Goal: Task Accomplishment & Management: Use online tool/utility

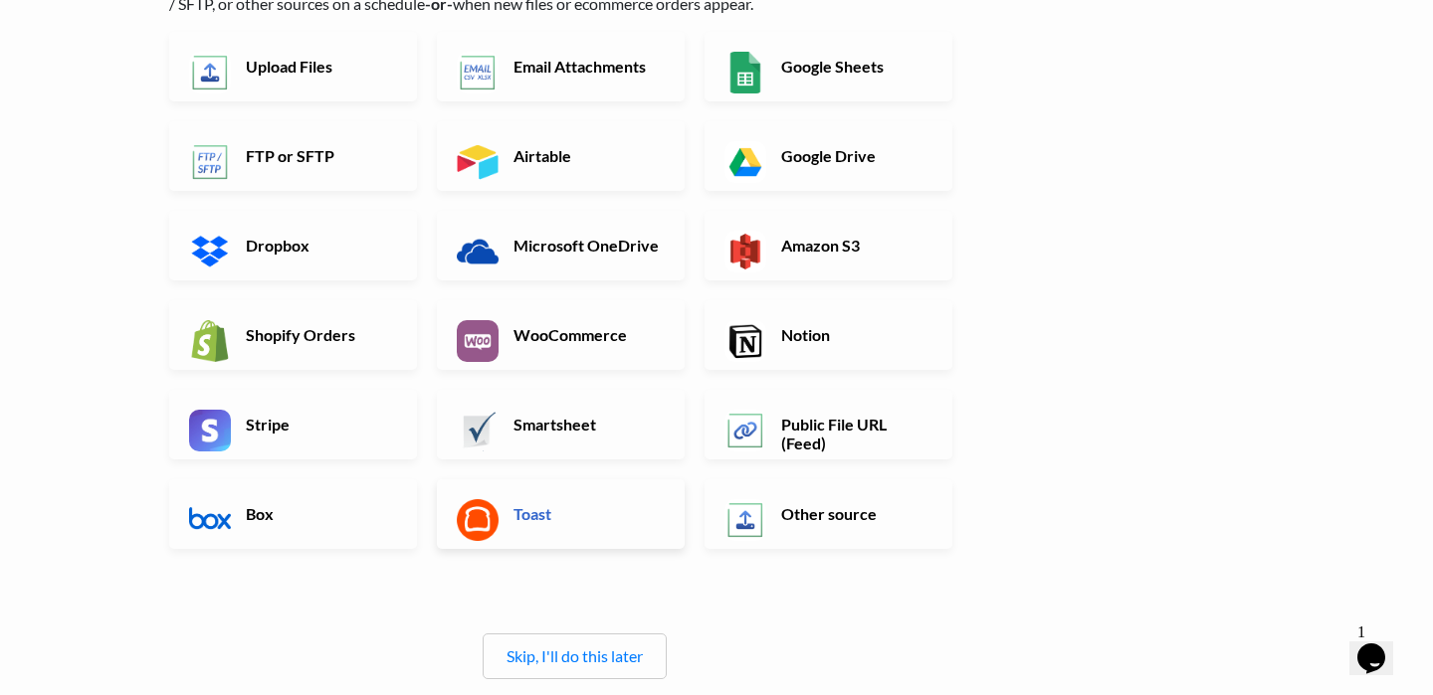
scroll to position [204, 0]
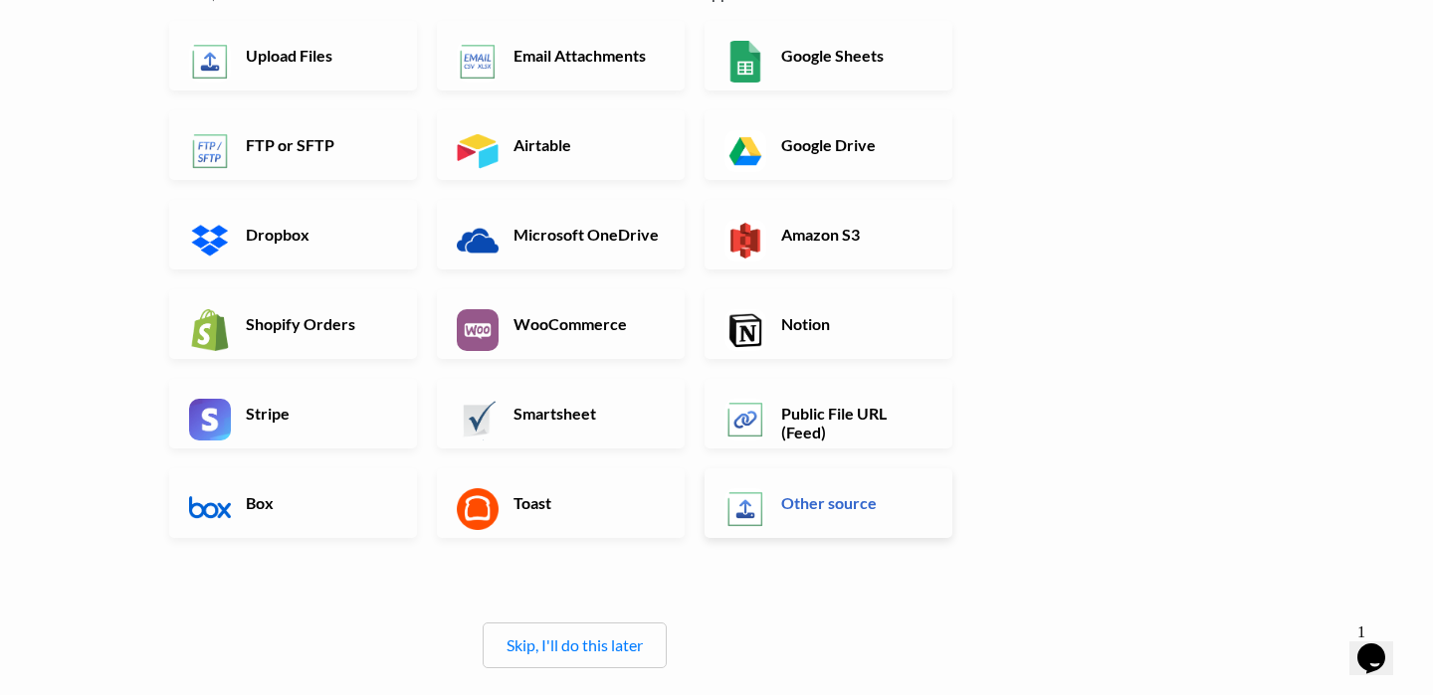
click at [770, 526] on link "Other source" at bounding box center [828, 504] width 248 height 70
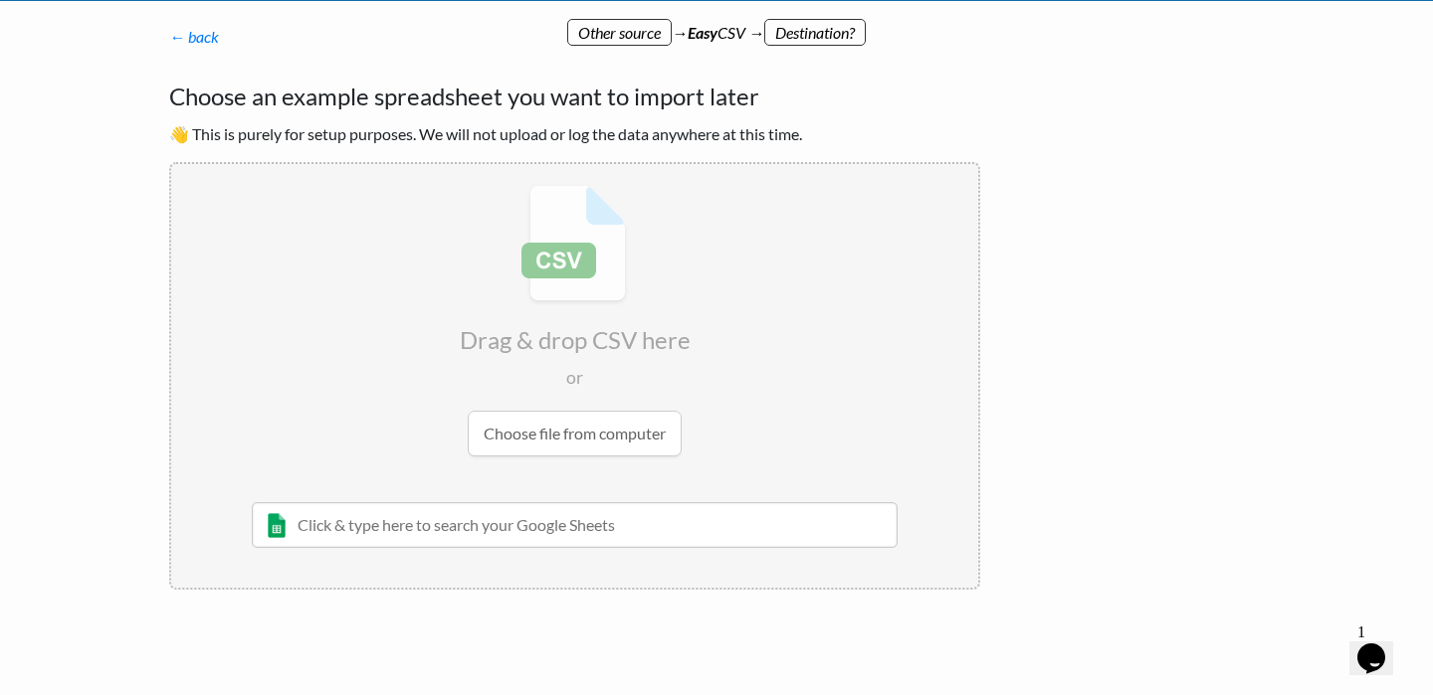
scroll to position [0, 0]
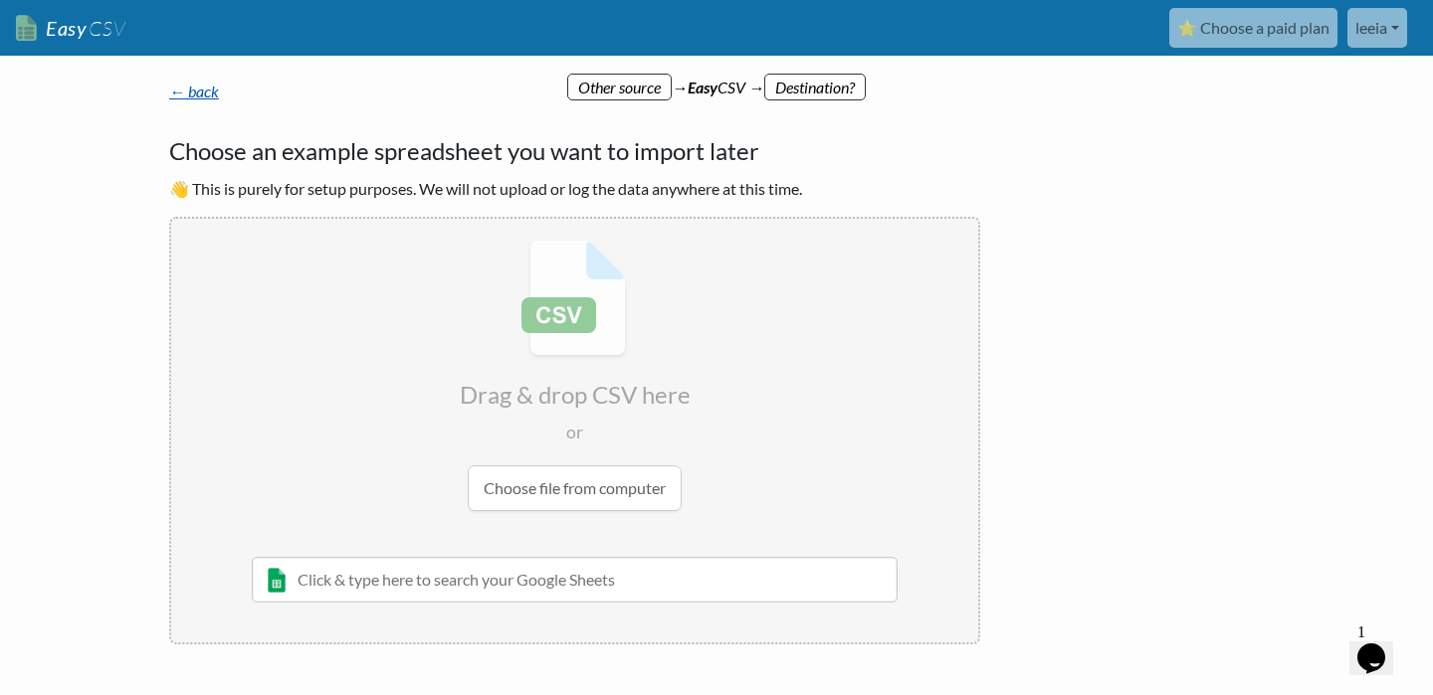
click at [183, 87] on link "← back" at bounding box center [194, 91] width 50 height 19
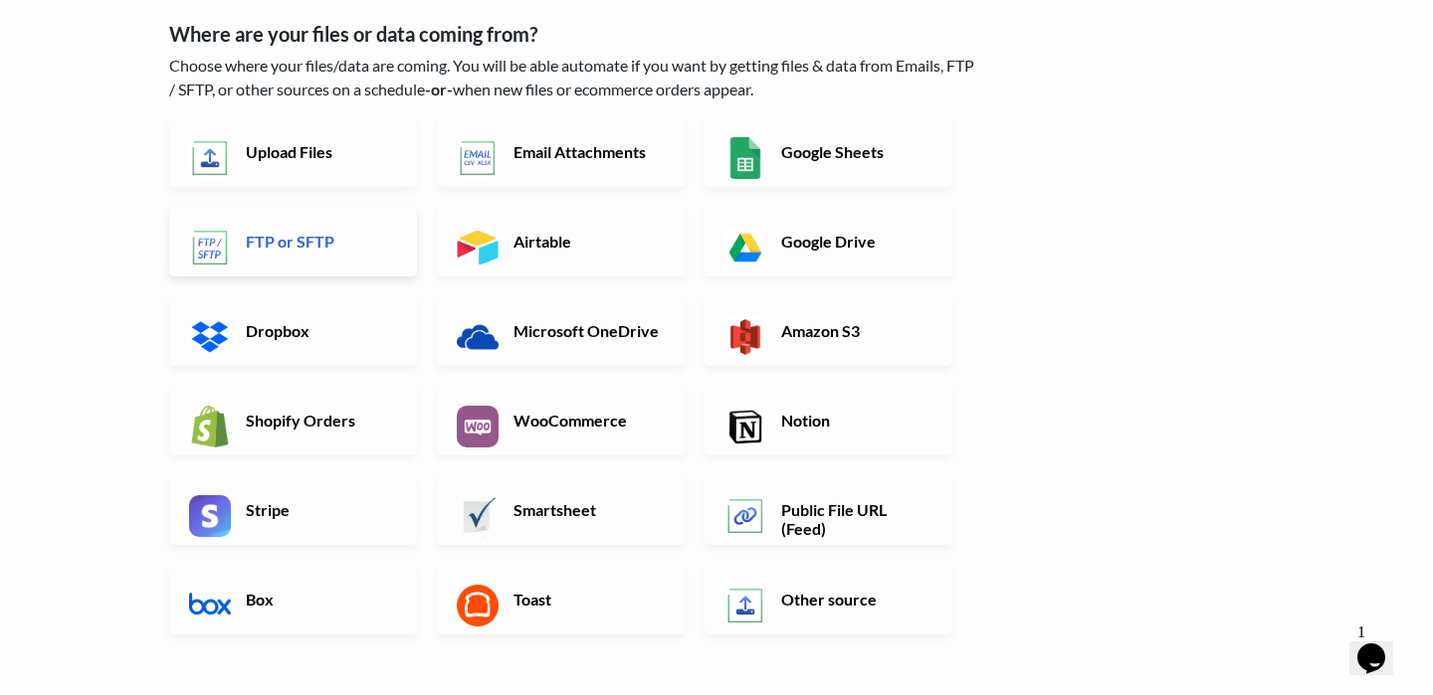
scroll to position [108, 0]
click at [360, 126] on link "Upload Files" at bounding box center [293, 151] width 248 height 70
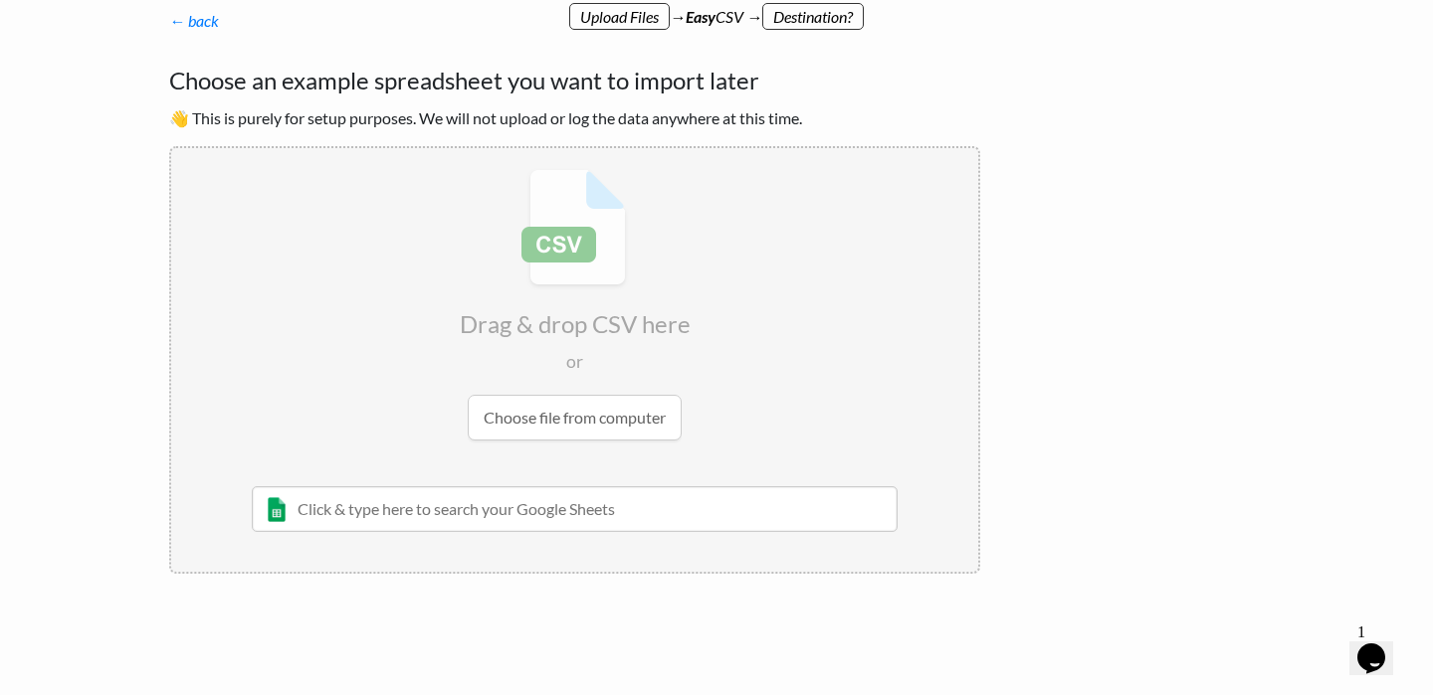
scroll to position [67, 0]
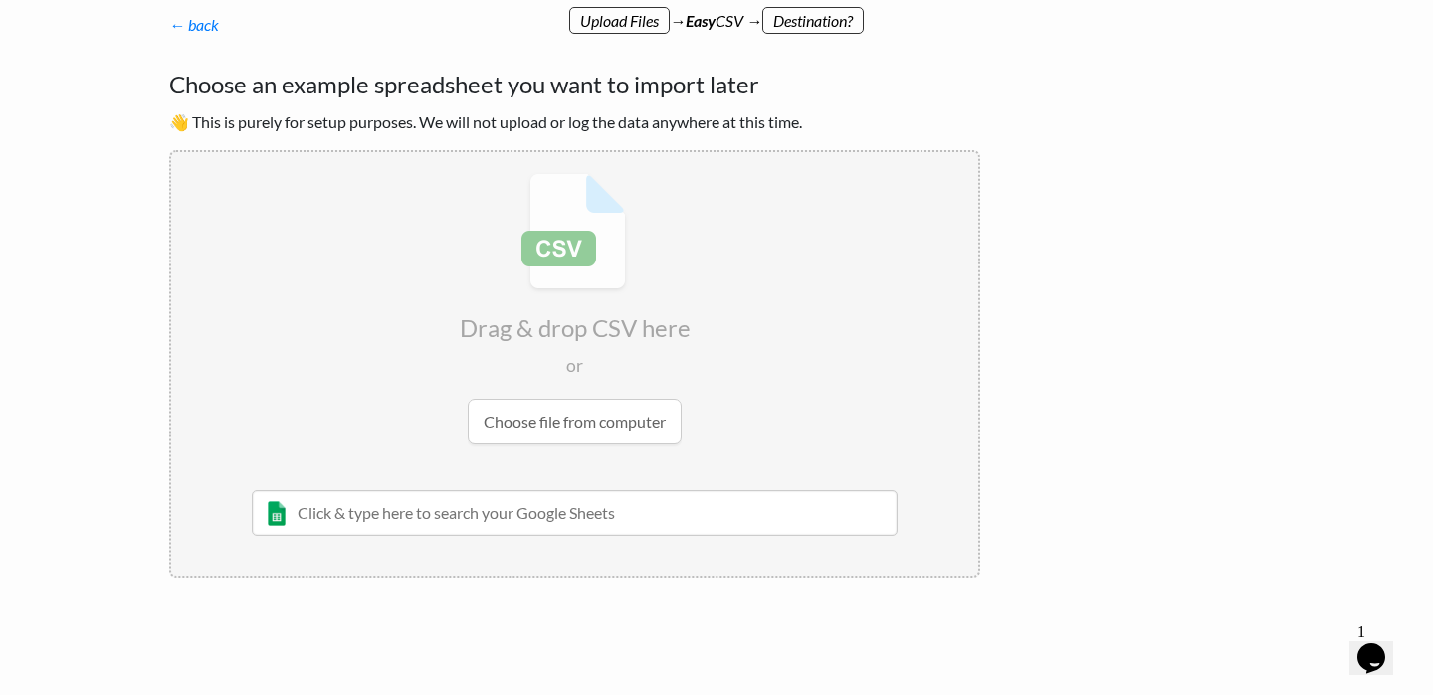
click at [603, 436] on input "file" at bounding box center [574, 308] width 807 height 313
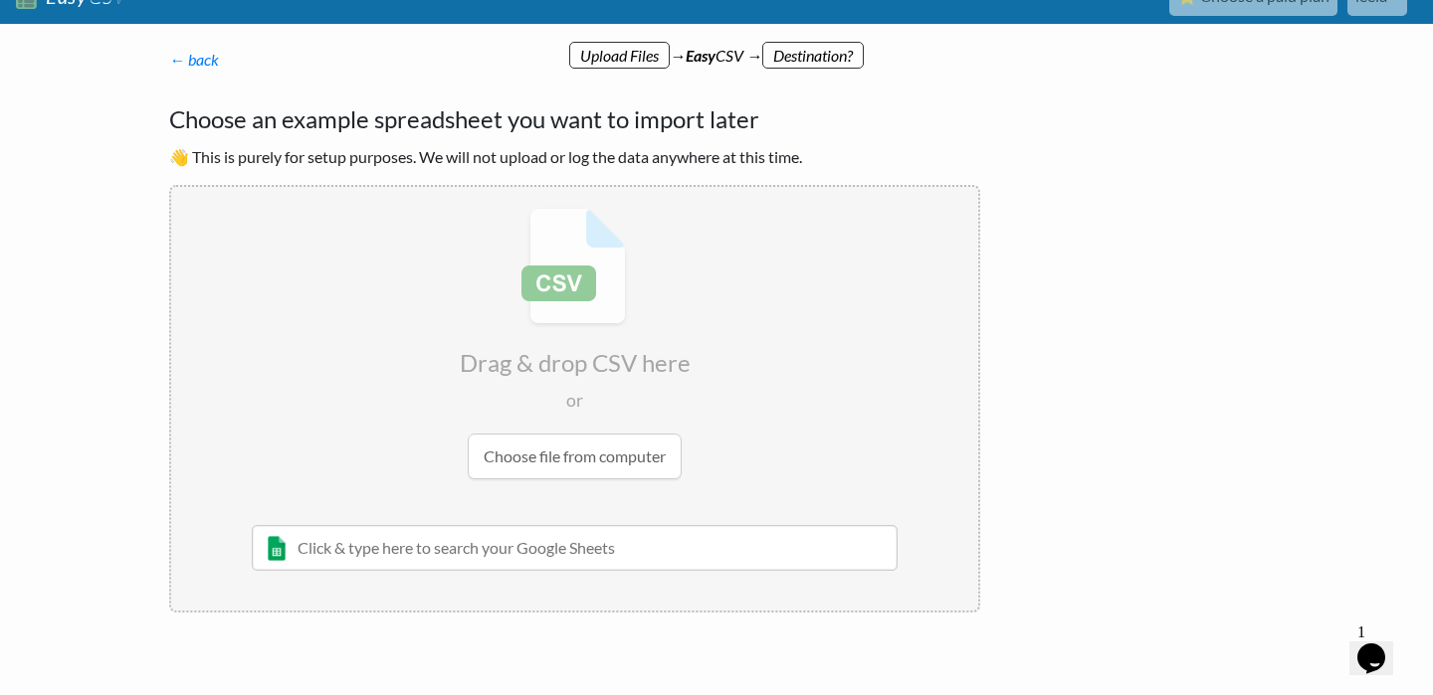
scroll to position [0, 0]
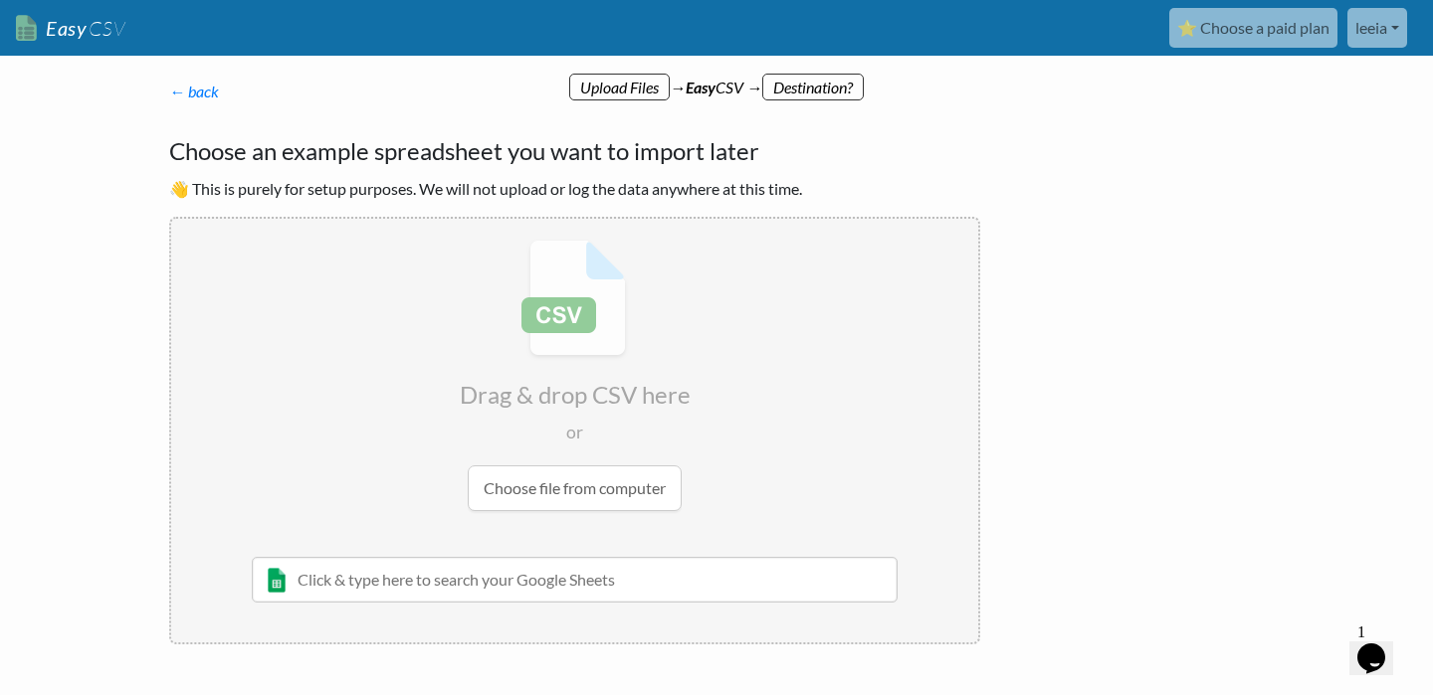
click at [790, 101] on p "← back Thanks for signing up! Set up your Import Flow and Upload Page in 1 minu…" at bounding box center [574, 92] width 811 height 24
click at [790, 97] on p "← back Thanks for signing up! Set up your Import Flow and Upload Page in 1 minu…" at bounding box center [574, 92] width 811 height 24
click at [84, 21] on link "Easy CSV" at bounding box center [70, 28] width 109 height 41
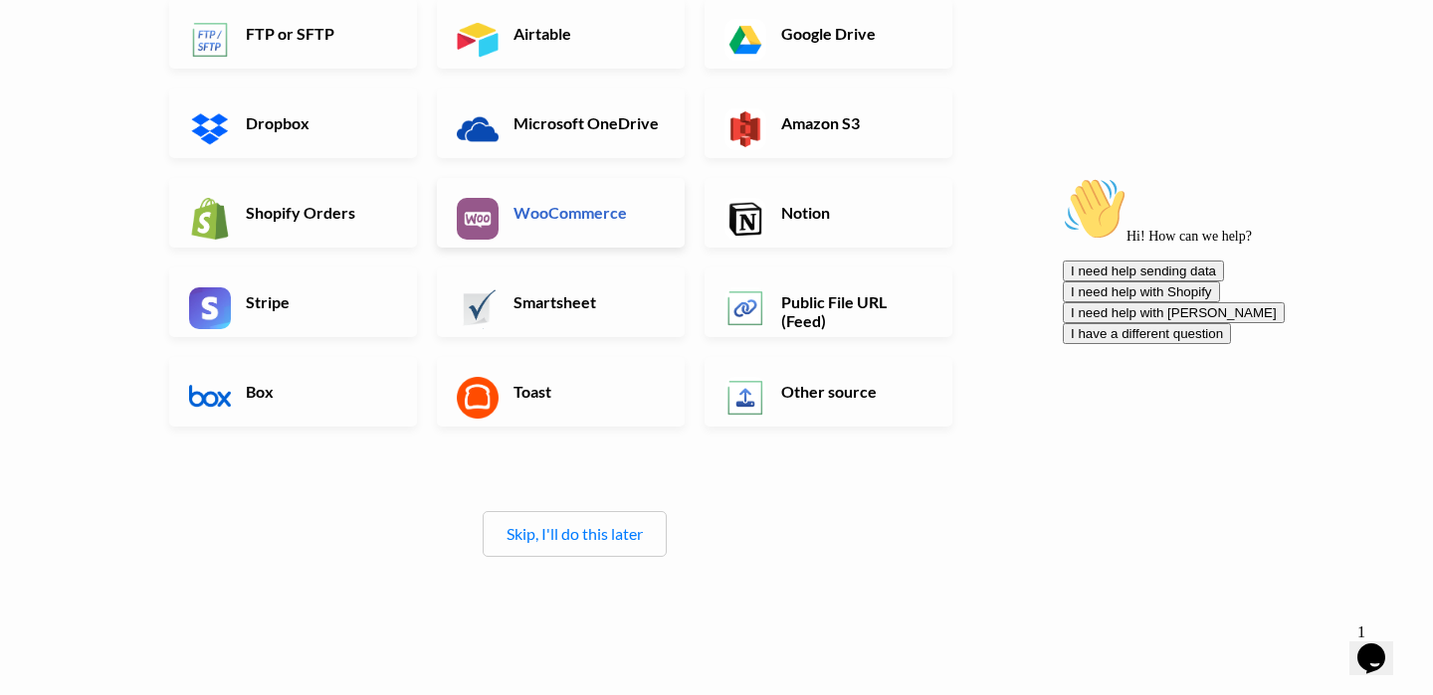
scroll to position [321, 0]
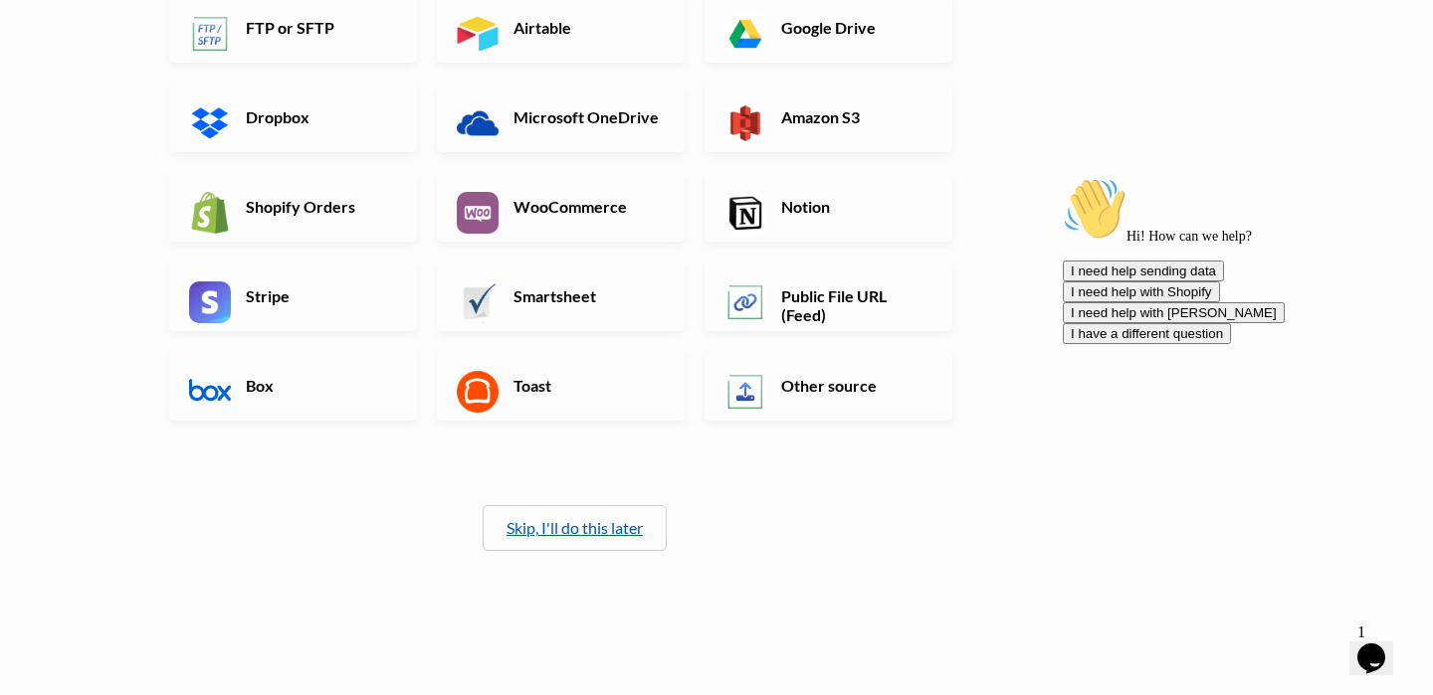
click at [622, 535] on link "Skip, I'll do this later" at bounding box center [574, 527] width 136 height 19
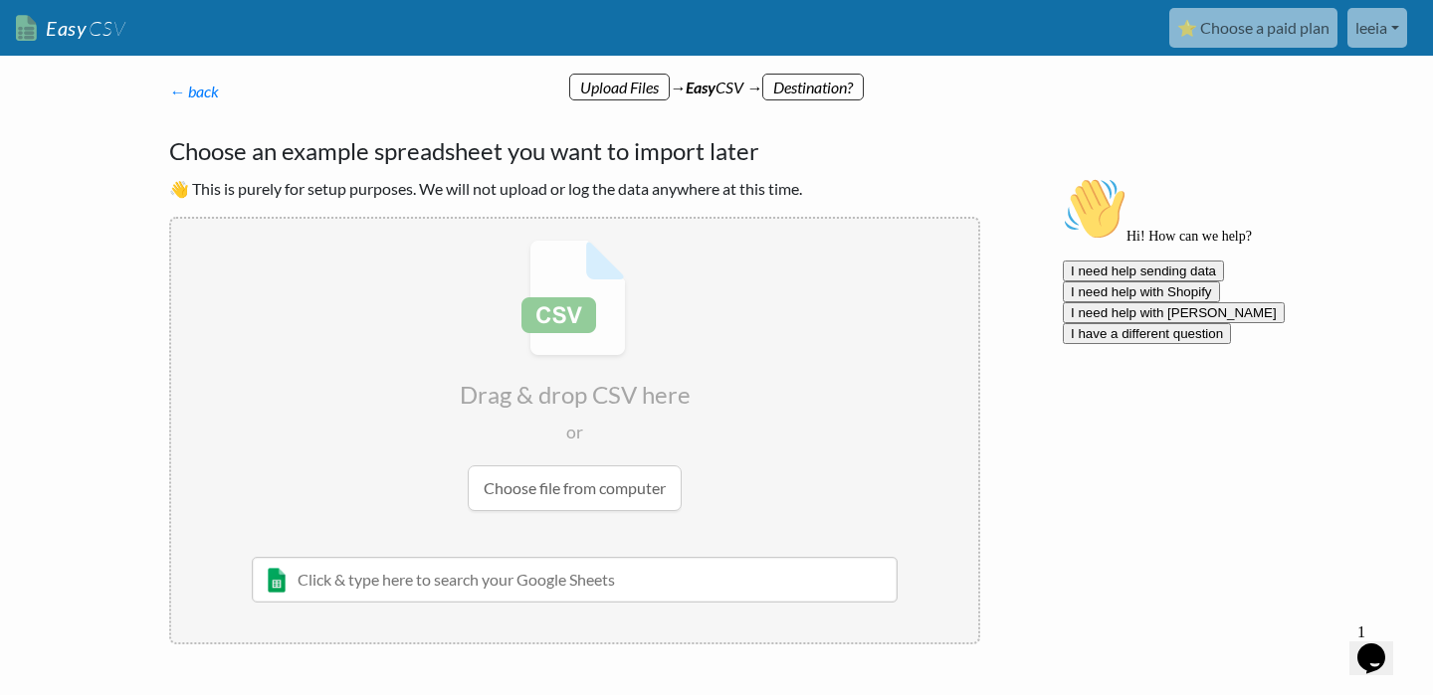
click at [602, 483] on input "file" at bounding box center [574, 375] width 807 height 313
type input "C:\fakepath\Mailing List - Sheet1.csv"
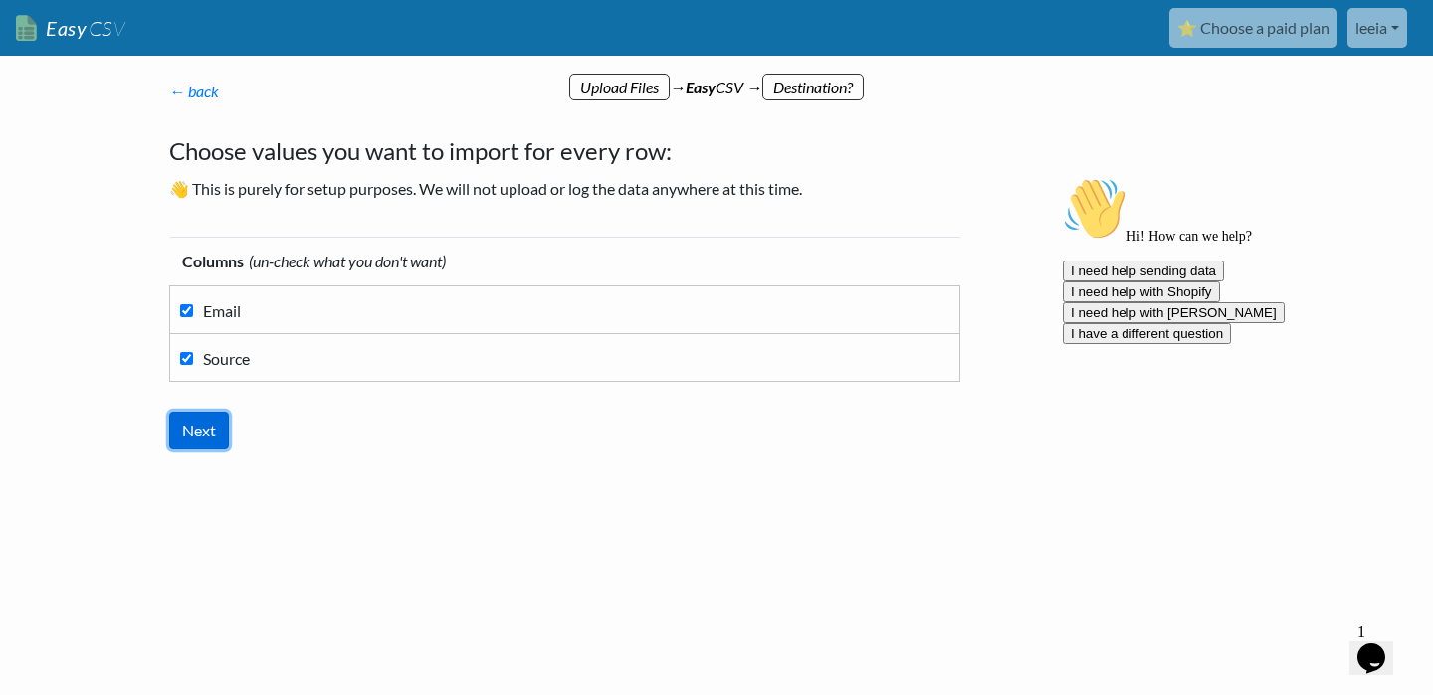
click at [213, 415] on input "Next" at bounding box center [199, 431] width 60 height 38
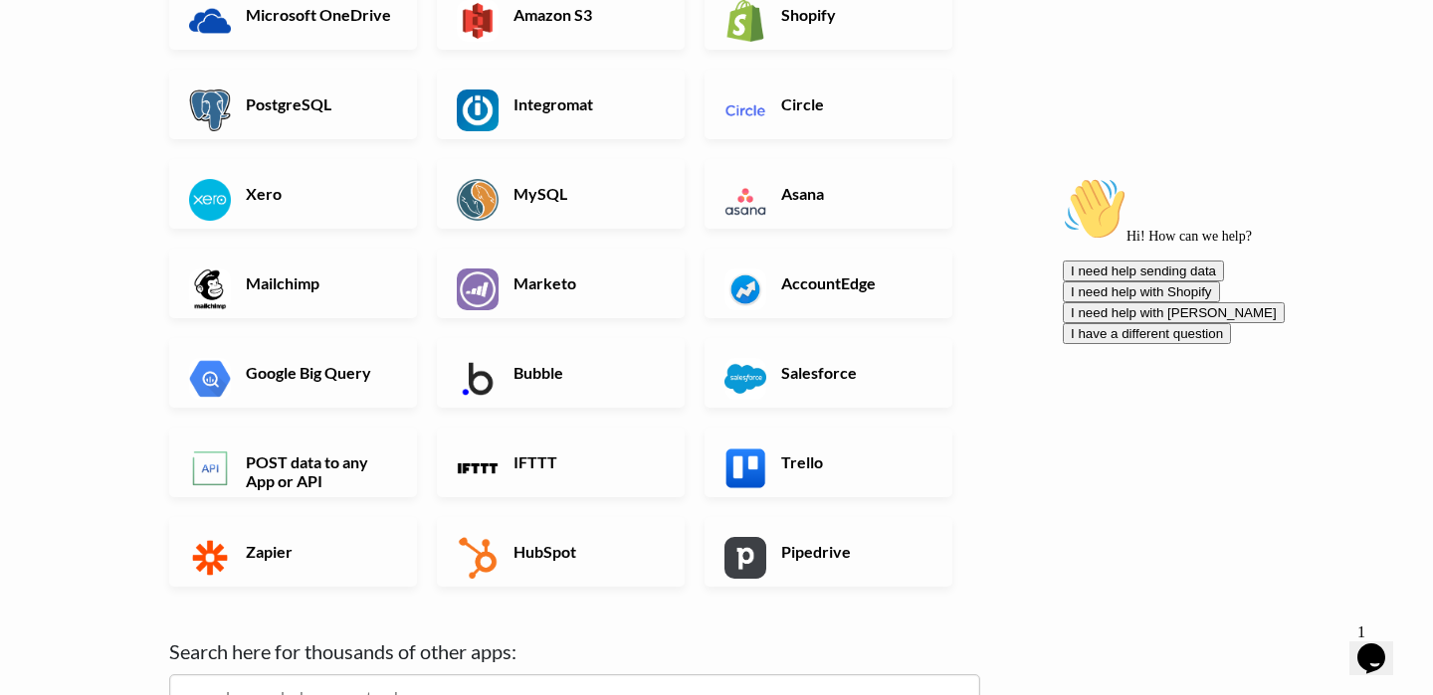
scroll to position [461, 0]
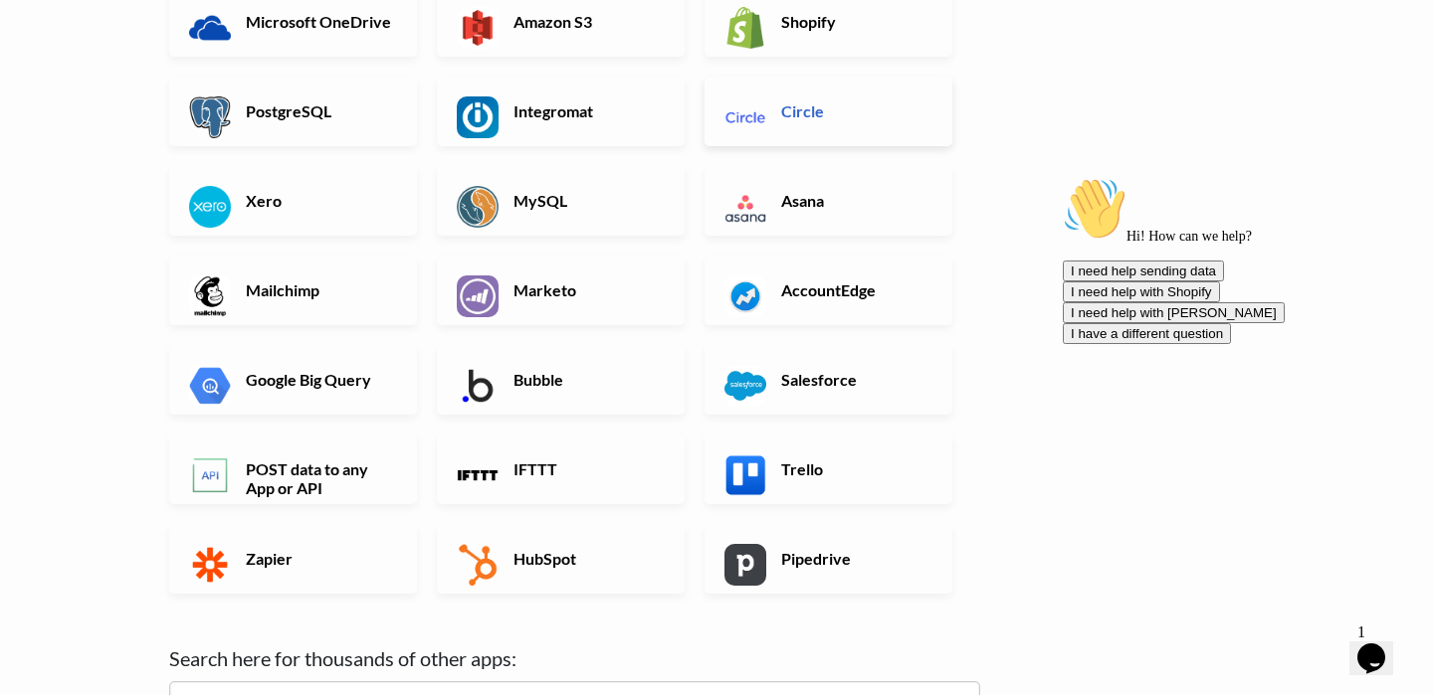
click at [919, 140] on link "Circle" at bounding box center [828, 112] width 248 height 70
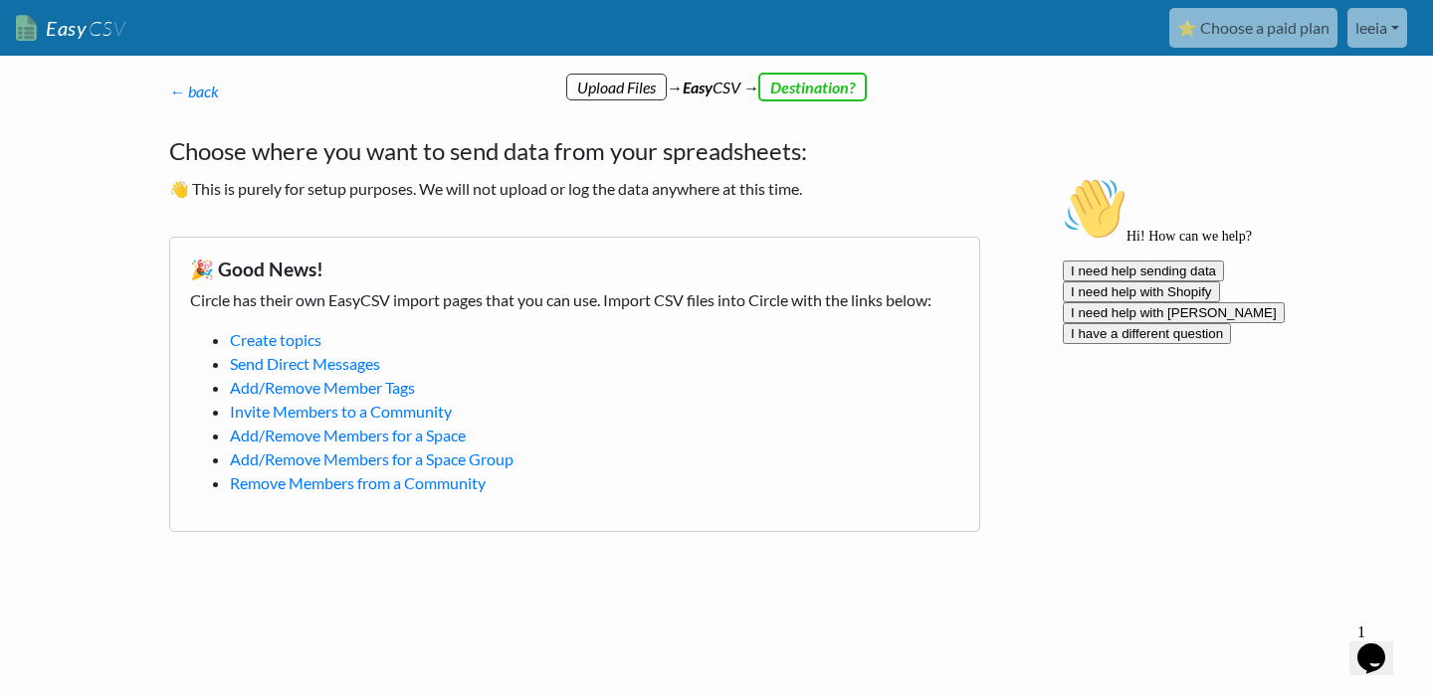
scroll to position [0, 0]
click at [349, 359] on link "Send Direct Messages" at bounding box center [305, 363] width 150 height 19
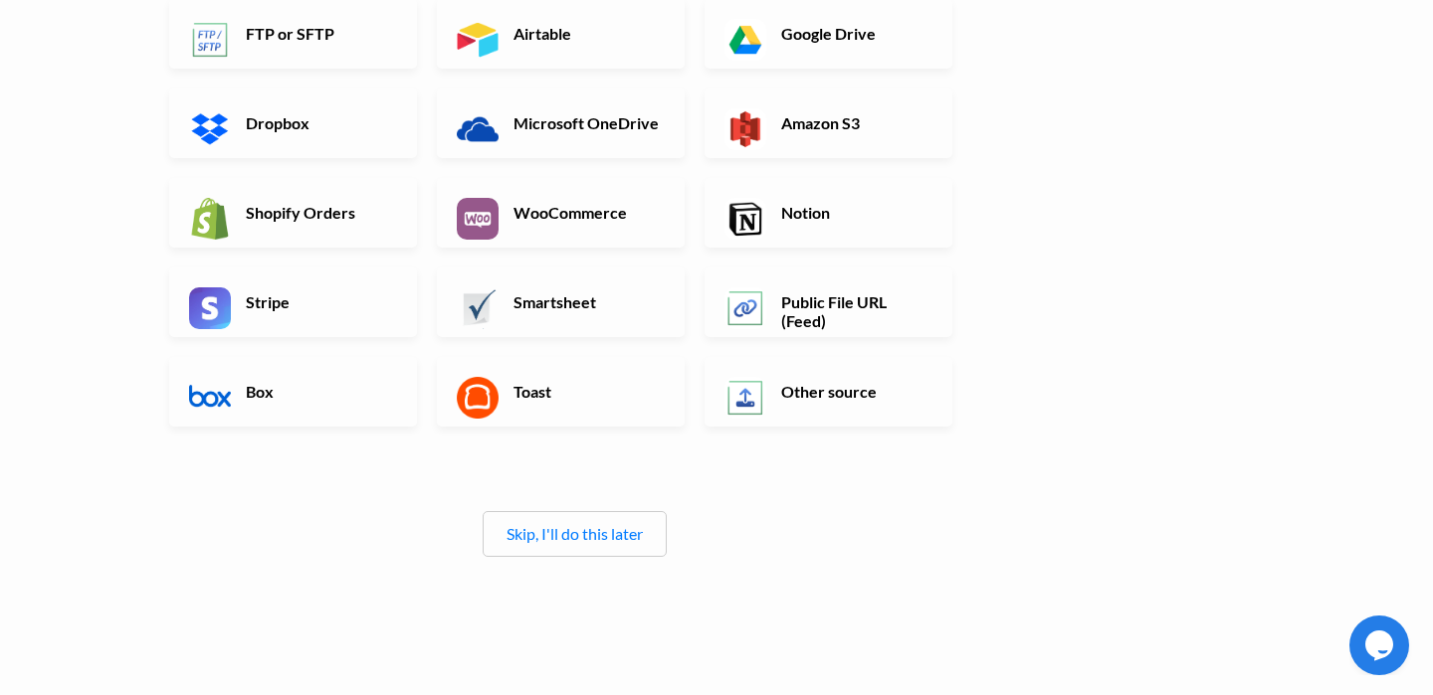
scroll to position [328, 0]
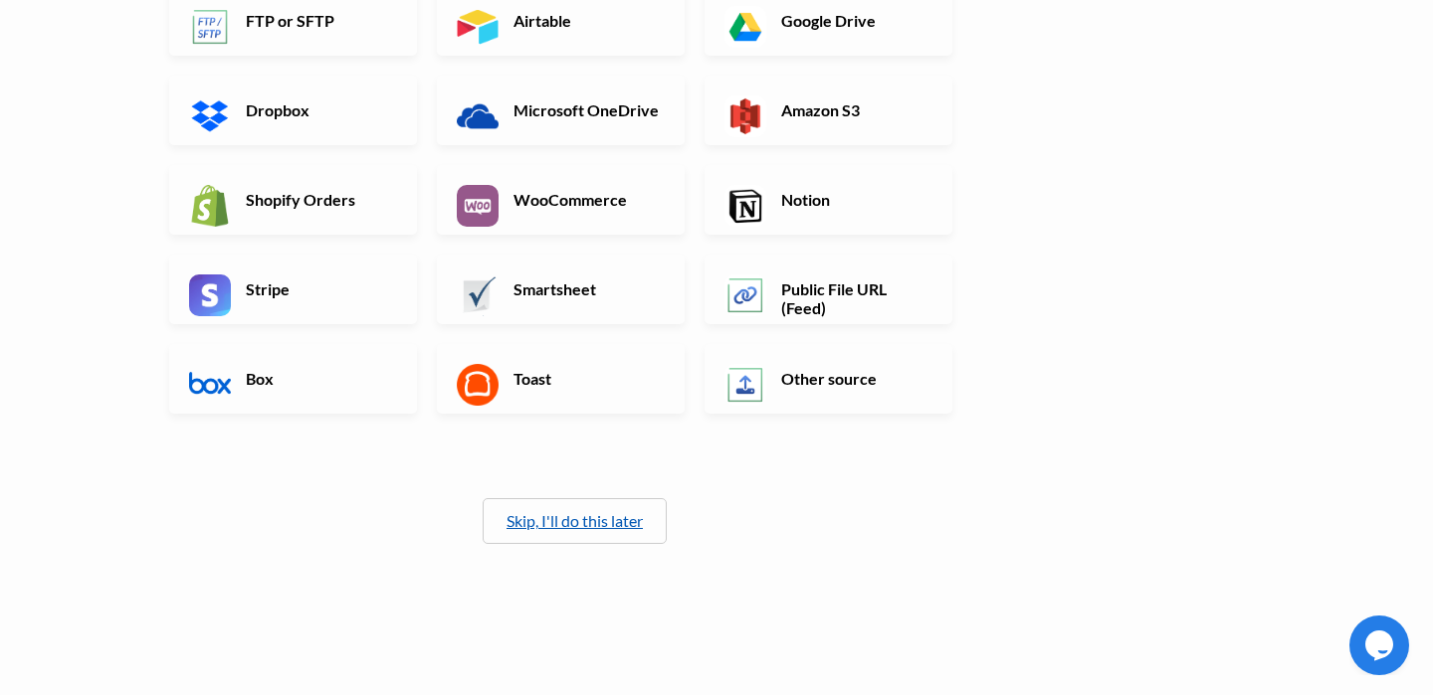
click at [588, 527] on link "Skip, I'll do this later" at bounding box center [574, 520] width 136 height 19
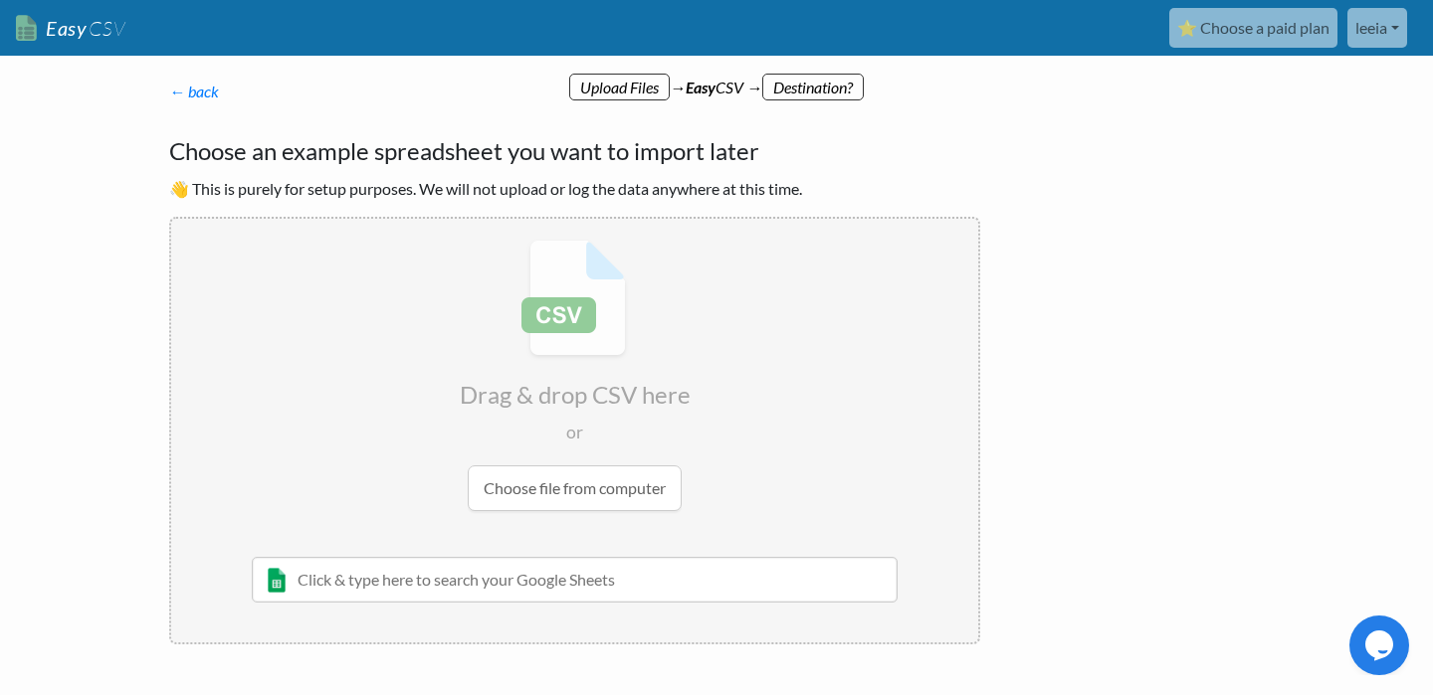
click at [591, 582] on input "text" at bounding box center [575, 580] width 646 height 46
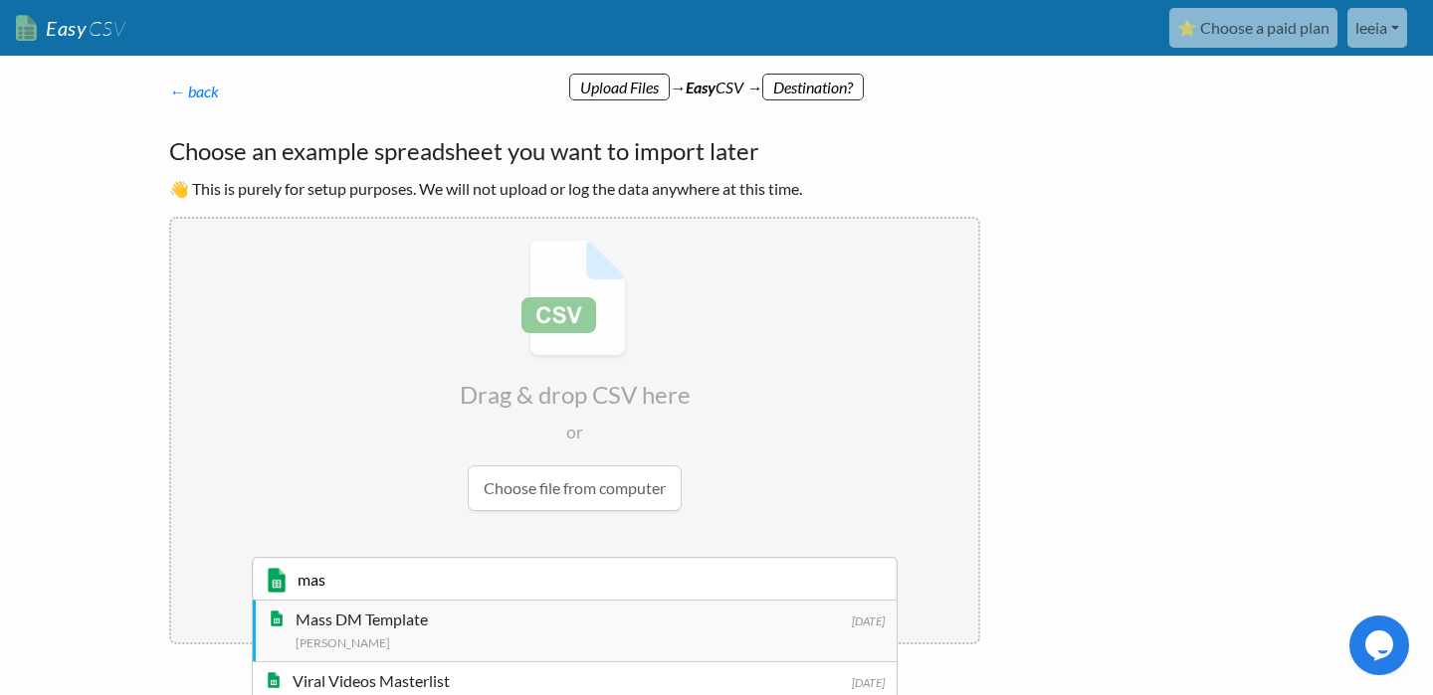
type input "mas"
click at [559, 614] on div "Mass DM Template" at bounding box center [590, 620] width 589 height 24
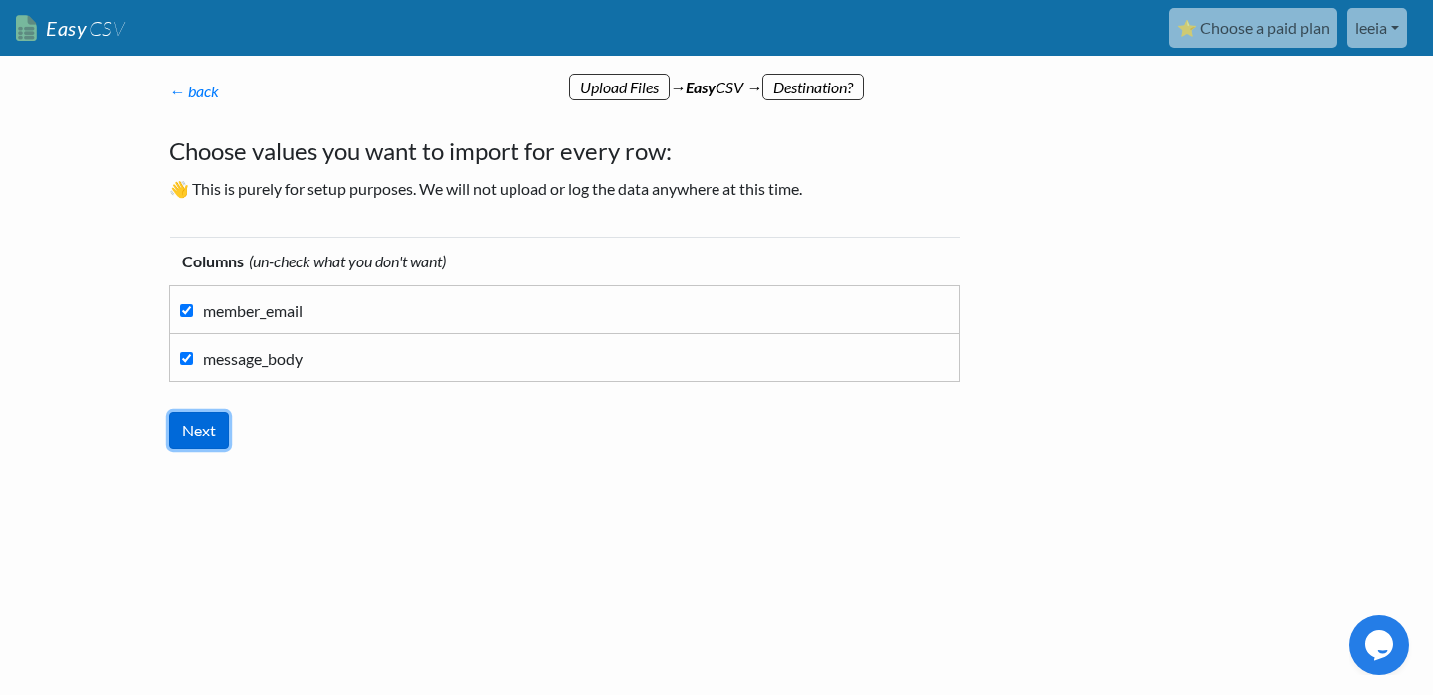
click at [205, 426] on input "Next" at bounding box center [199, 431] width 60 height 38
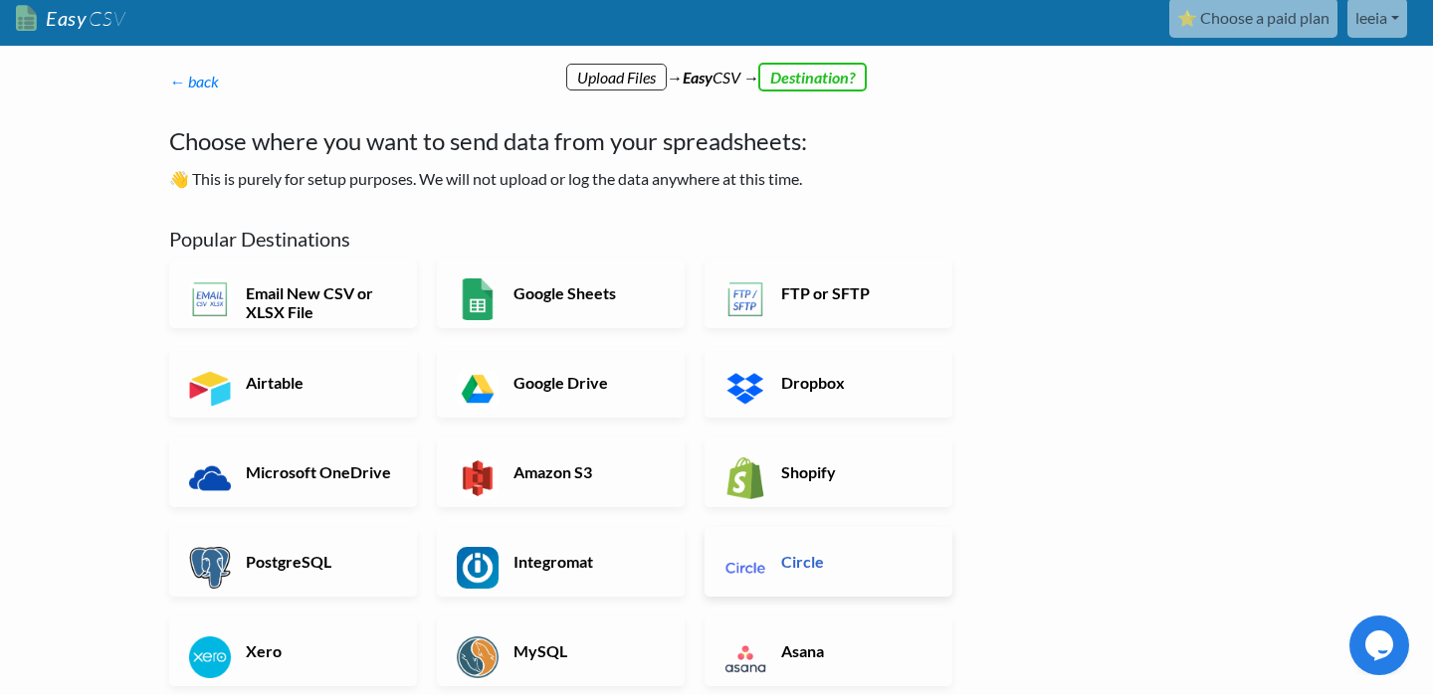
scroll to position [19, 0]
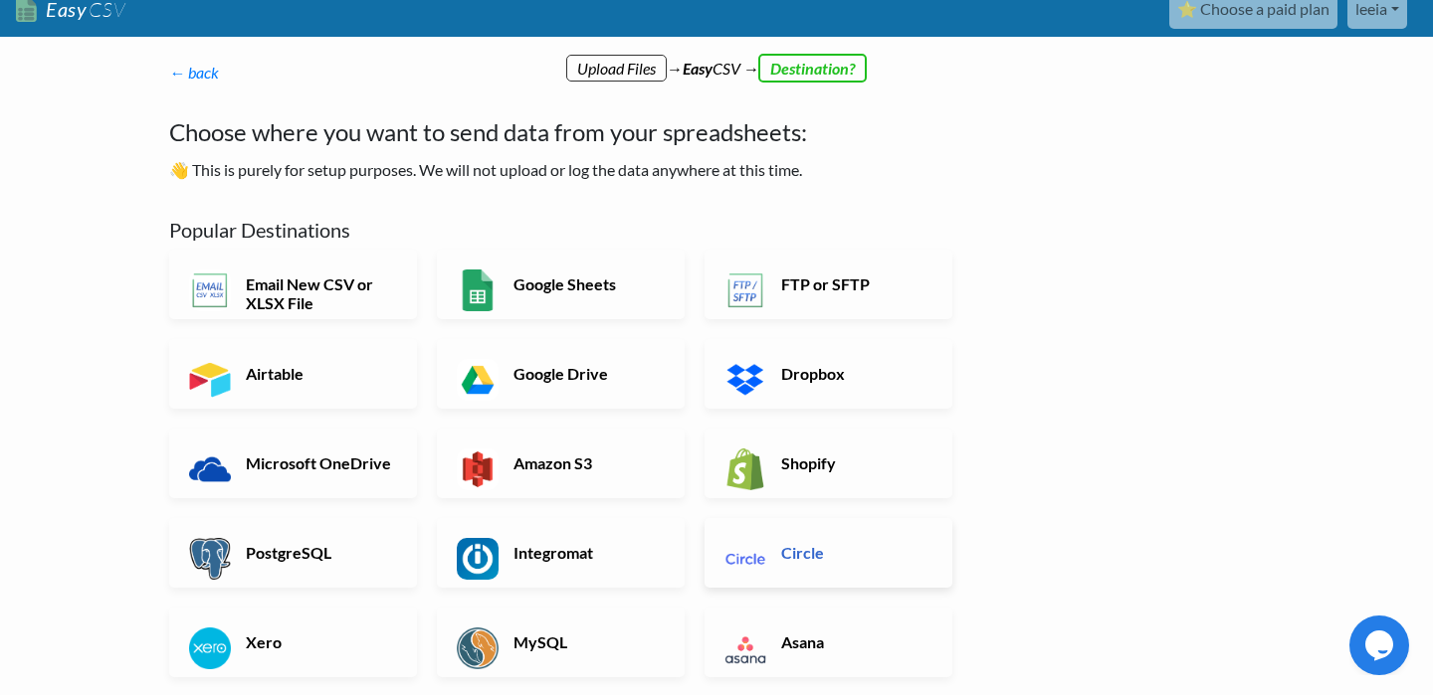
click at [854, 552] on h6 "Circle" at bounding box center [854, 552] width 156 height 19
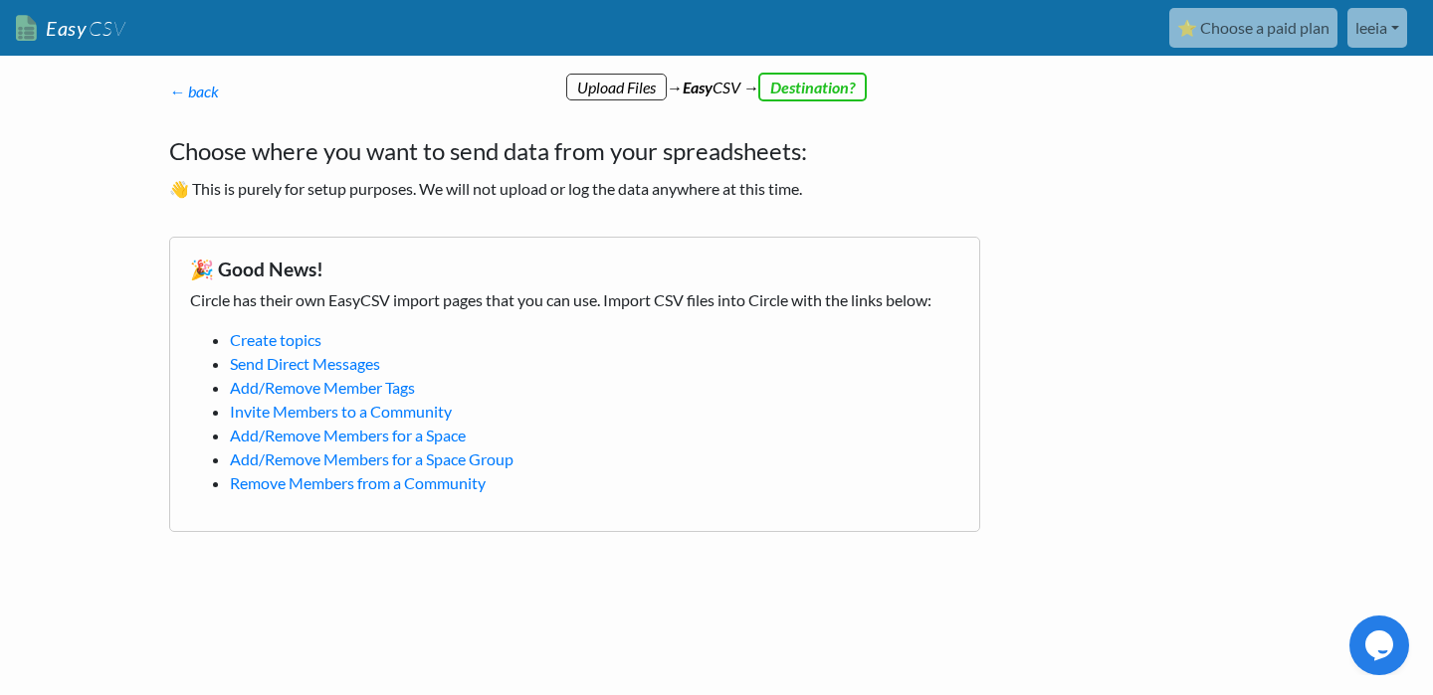
scroll to position [0, 0]
click at [287, 364] on link "Send Direct Messages" at bounding box center [305, 363] width 150 height 19
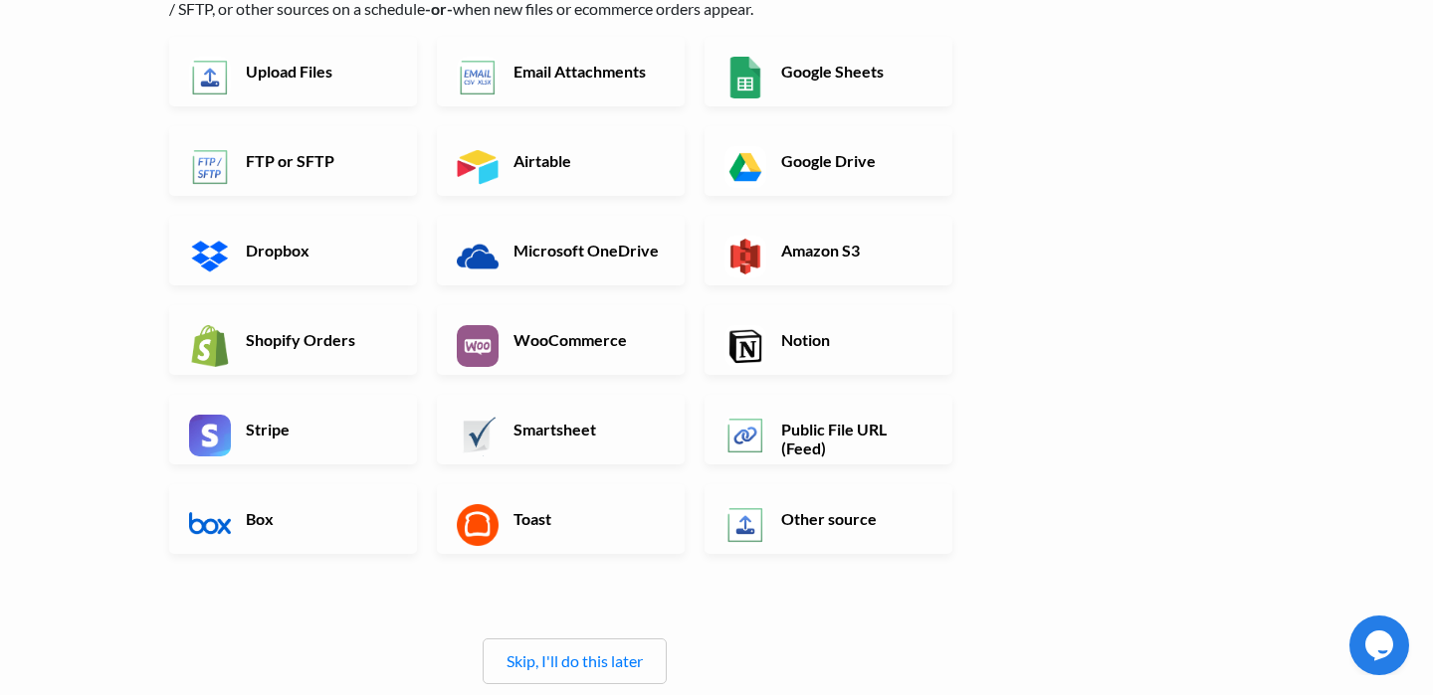
scroll to position [189, 0]
click at [587, 662] on link "Skip, I'll do this later" at bounding box center [574, 660] width 136 height 19
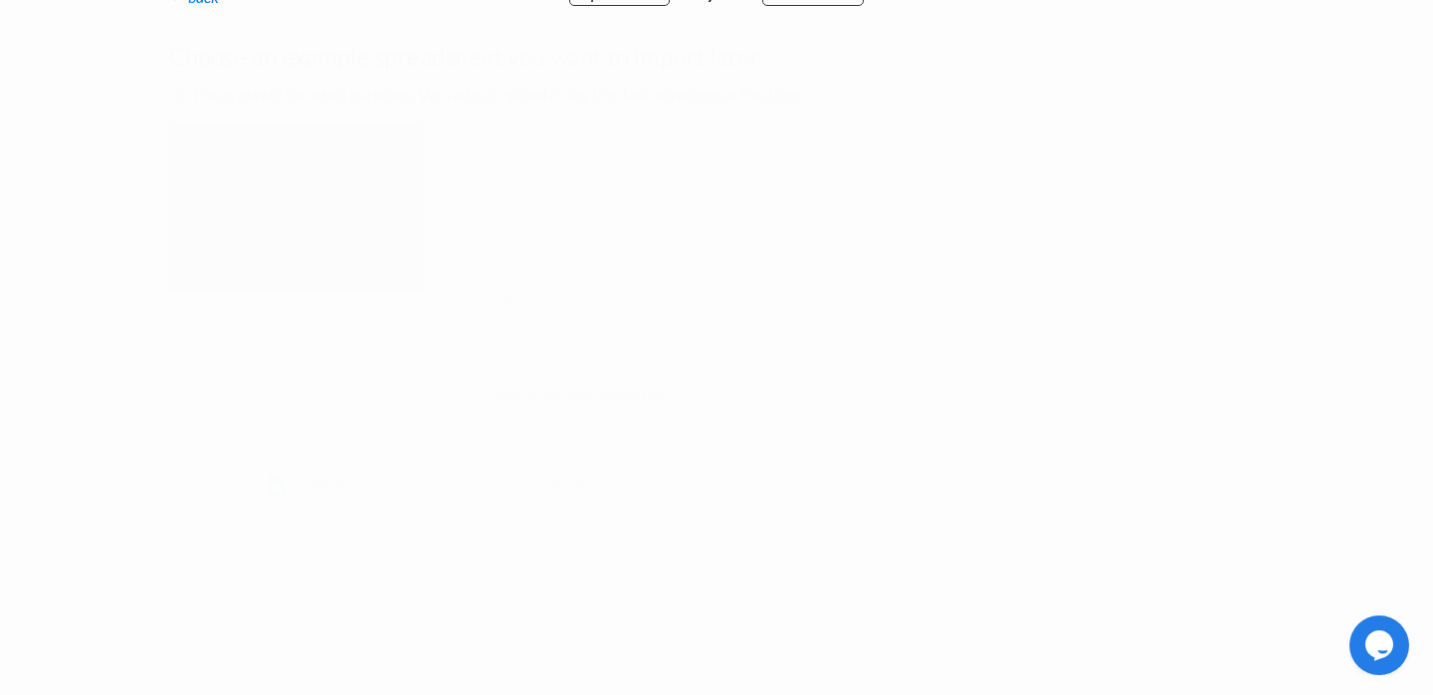
scroll to position [0, 0]
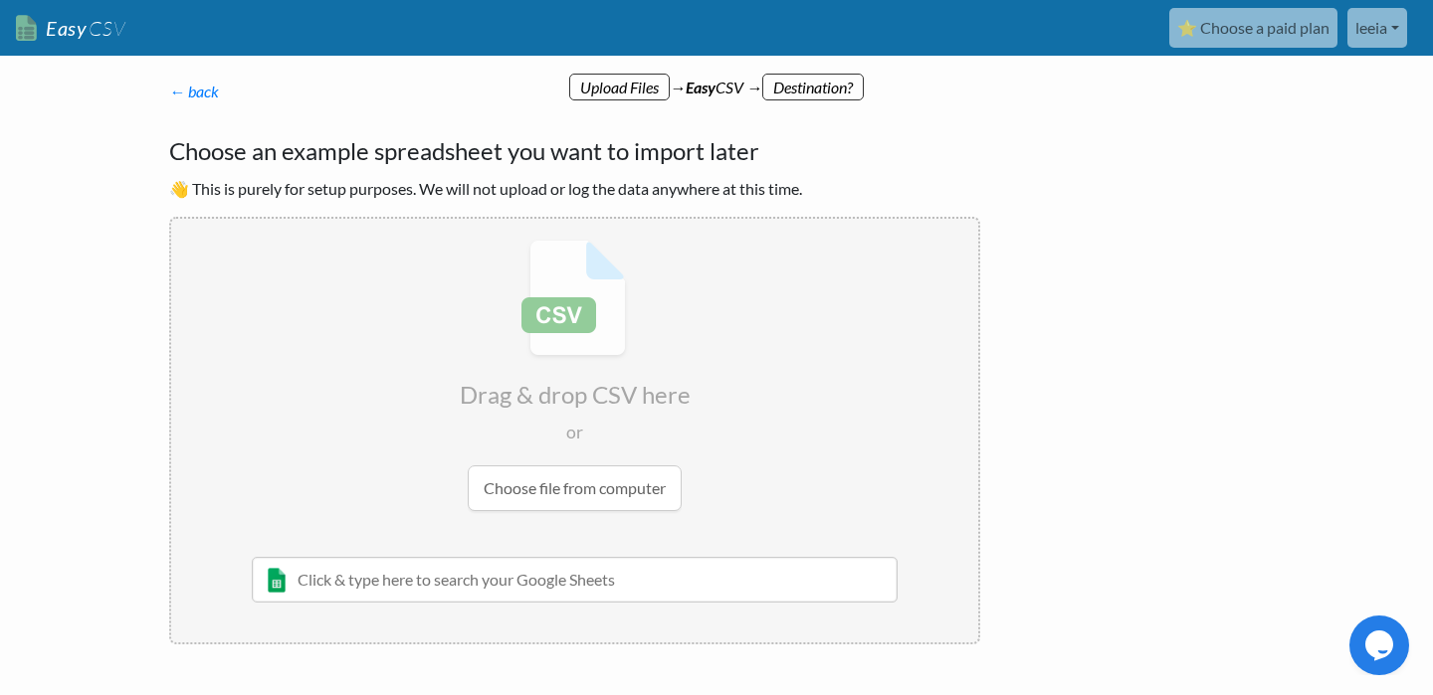
click at [589, 574] on input "text" at bounding box center [575, 580] width 646 height 46
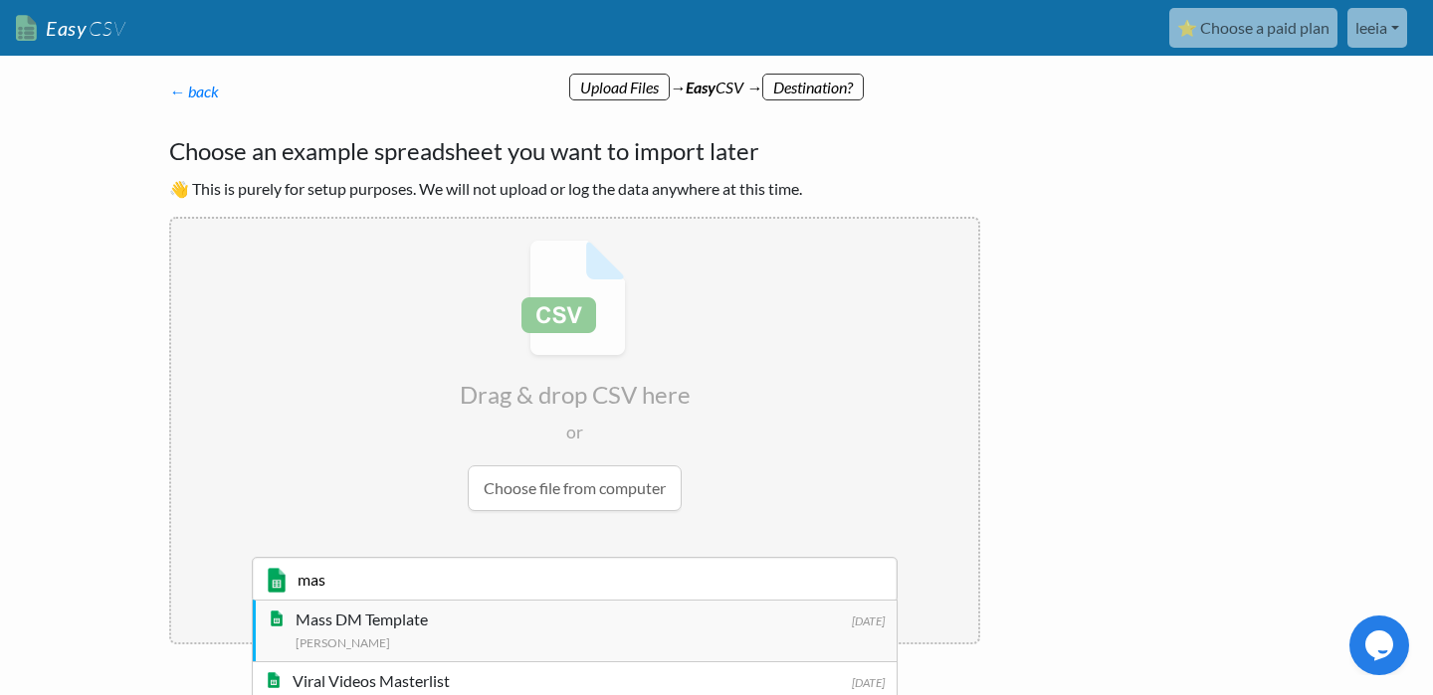
type input "mas"
click at [532, 610] on div "Mass DM Template" at bounding box center [590, 620] width 589 height 24
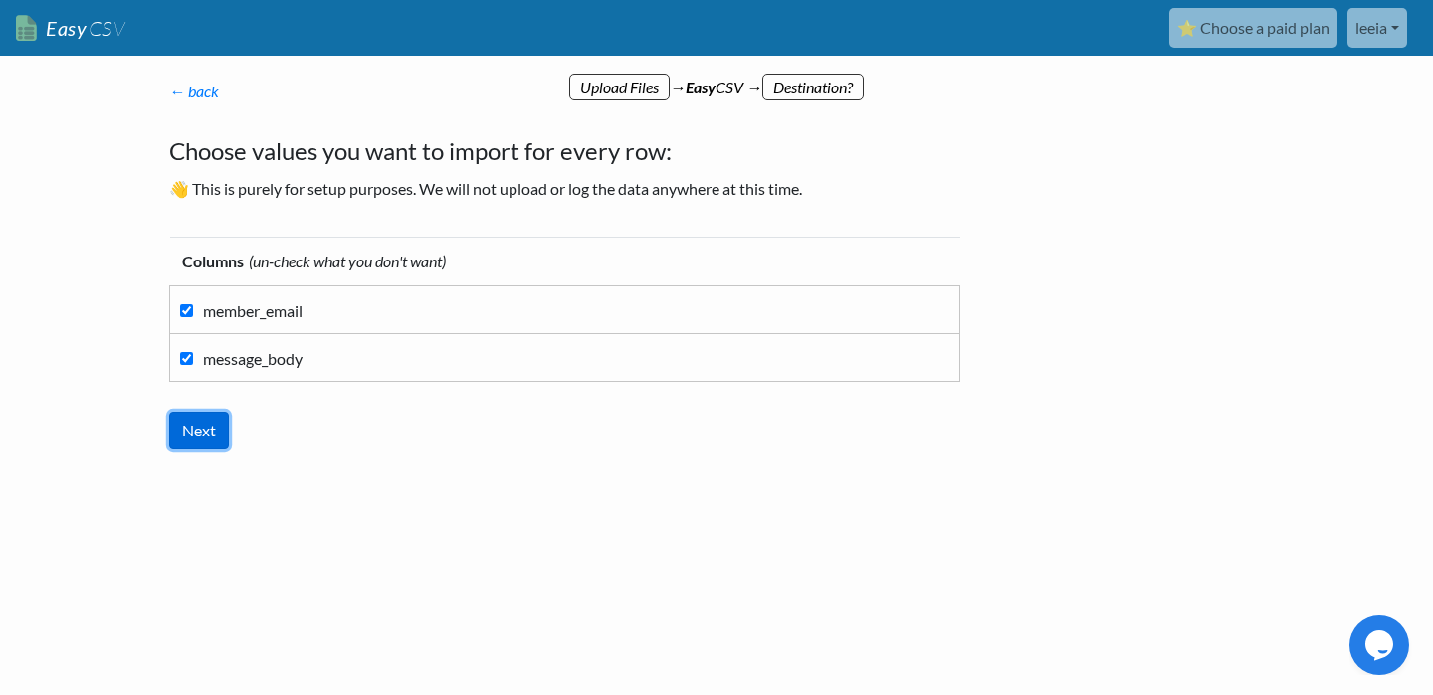
click at [200, 420] on input "Next" at bounding box center [199, 431] width 60 height 38
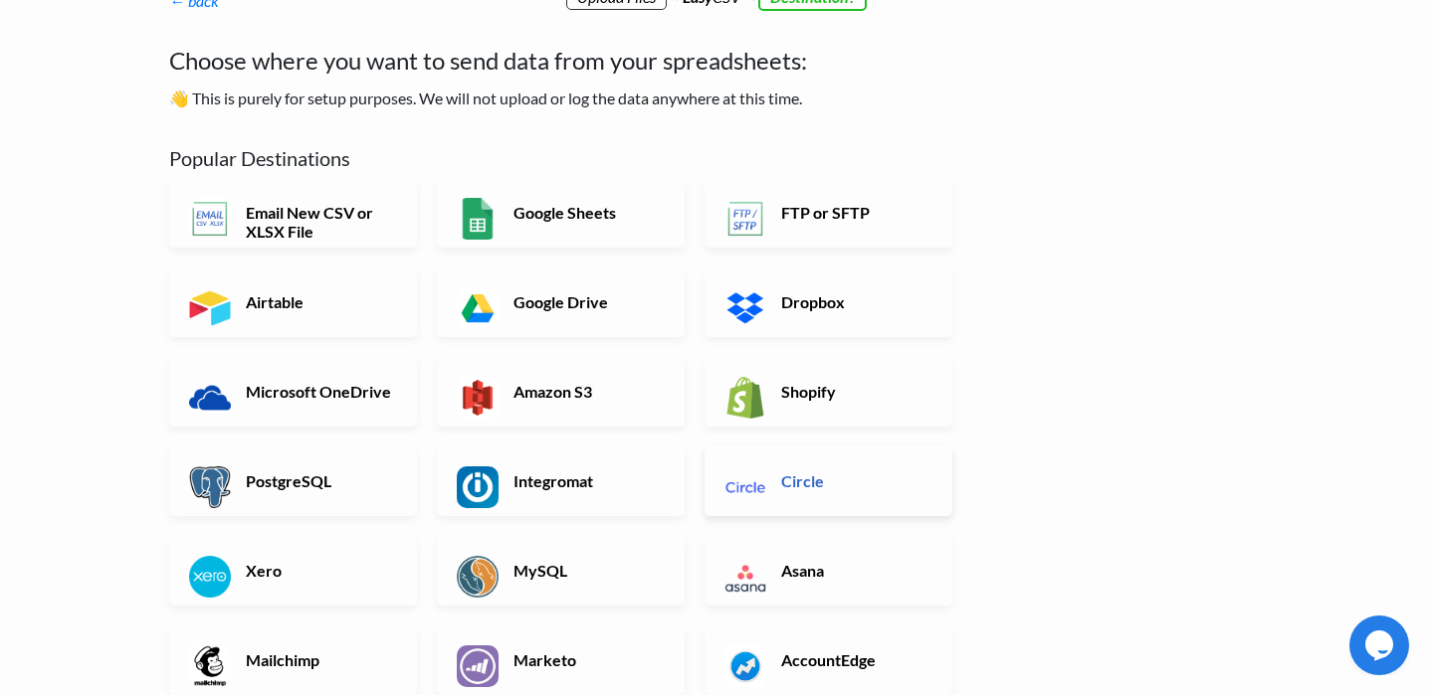
scroll to position [97, 0]
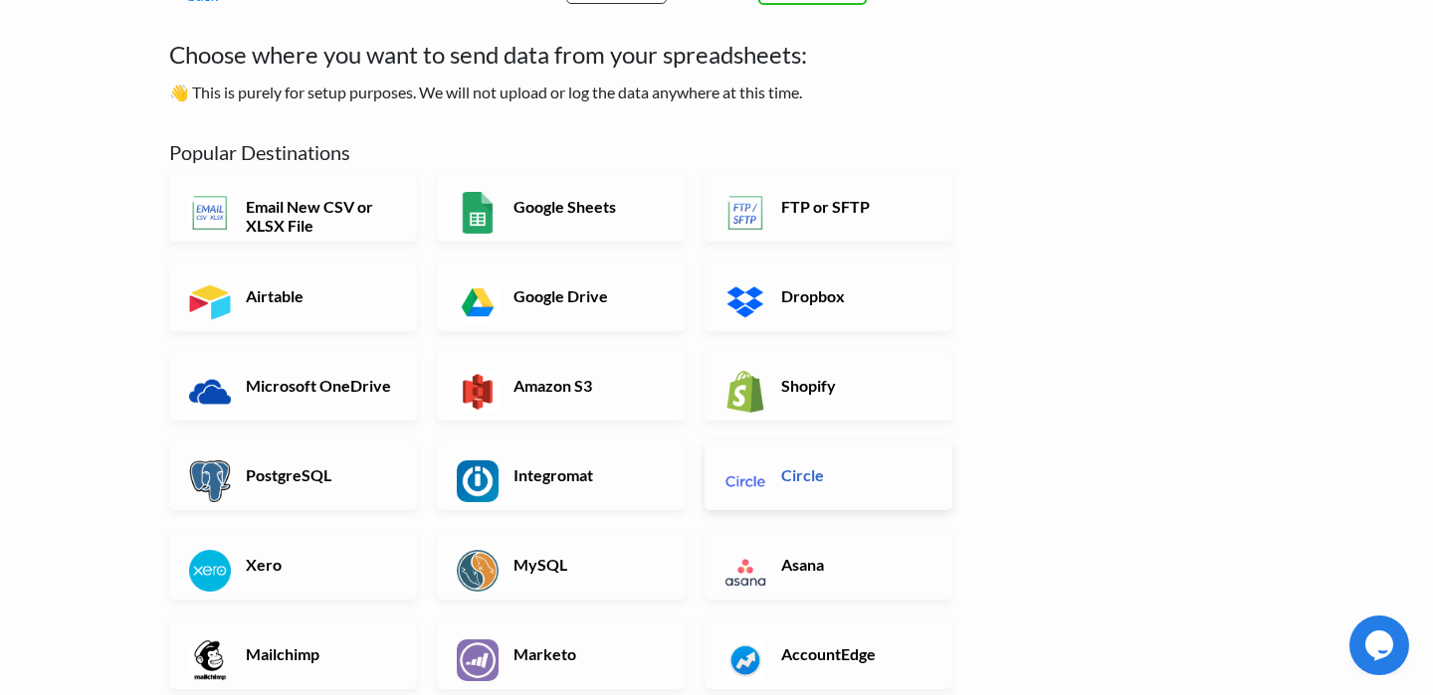
click at [829, 501] on link "Circle" at bounding box center [828, 476] width 248 height 70
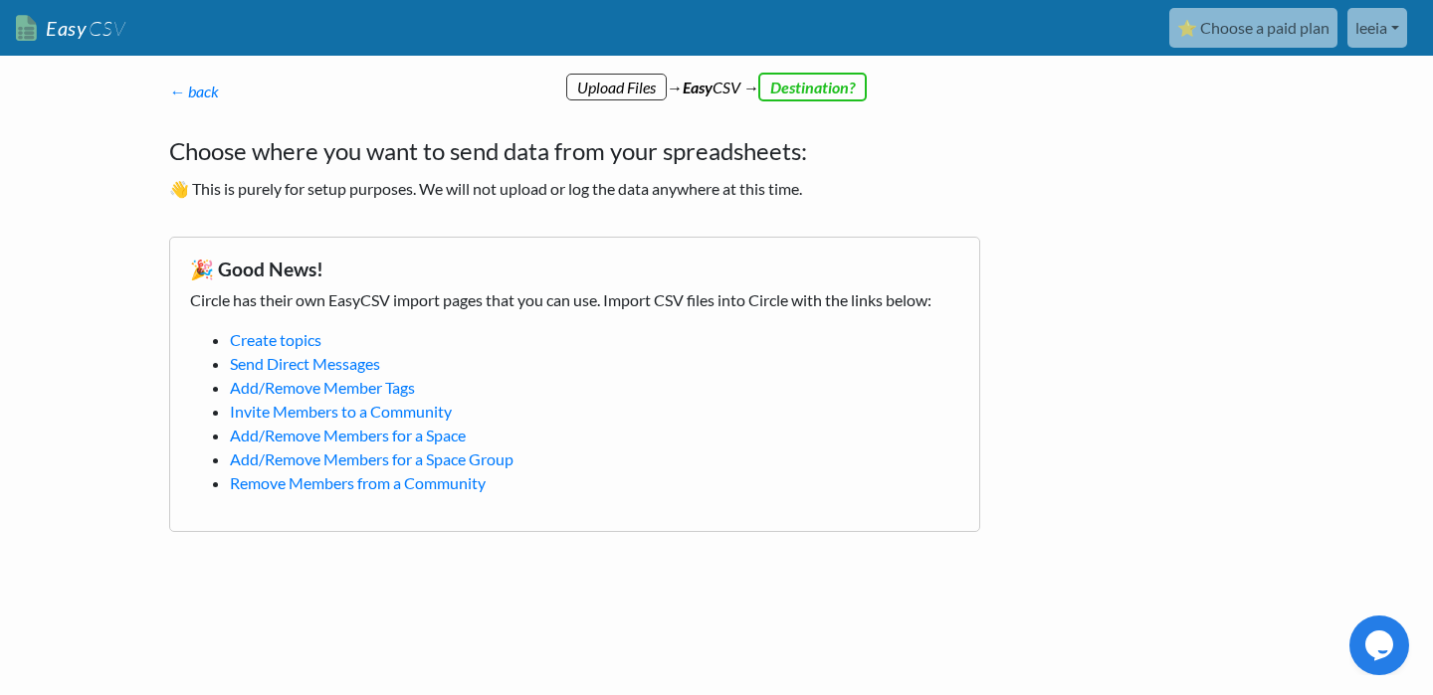
scroll to position [0, 0]
click at [266, 358] on link "Send Direct Messages" at bounding box center [305, 363] width 150 height 19
